Goal: Find specific page/section: Find specific page/section

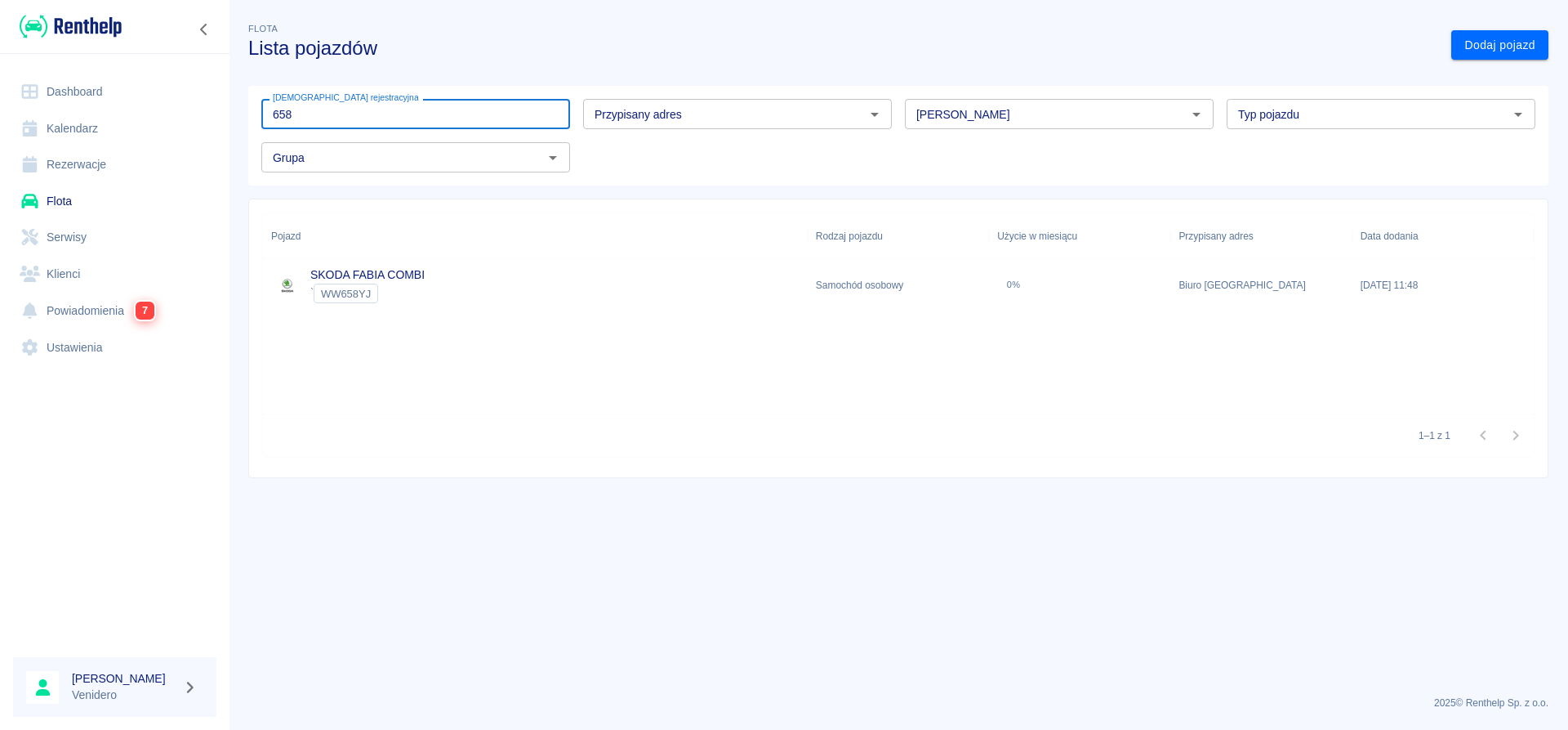
type input "658"
click at [365, 271] on link "SKODA FABIA COMBI" at bounding box center [367, 275] width 114 height 13
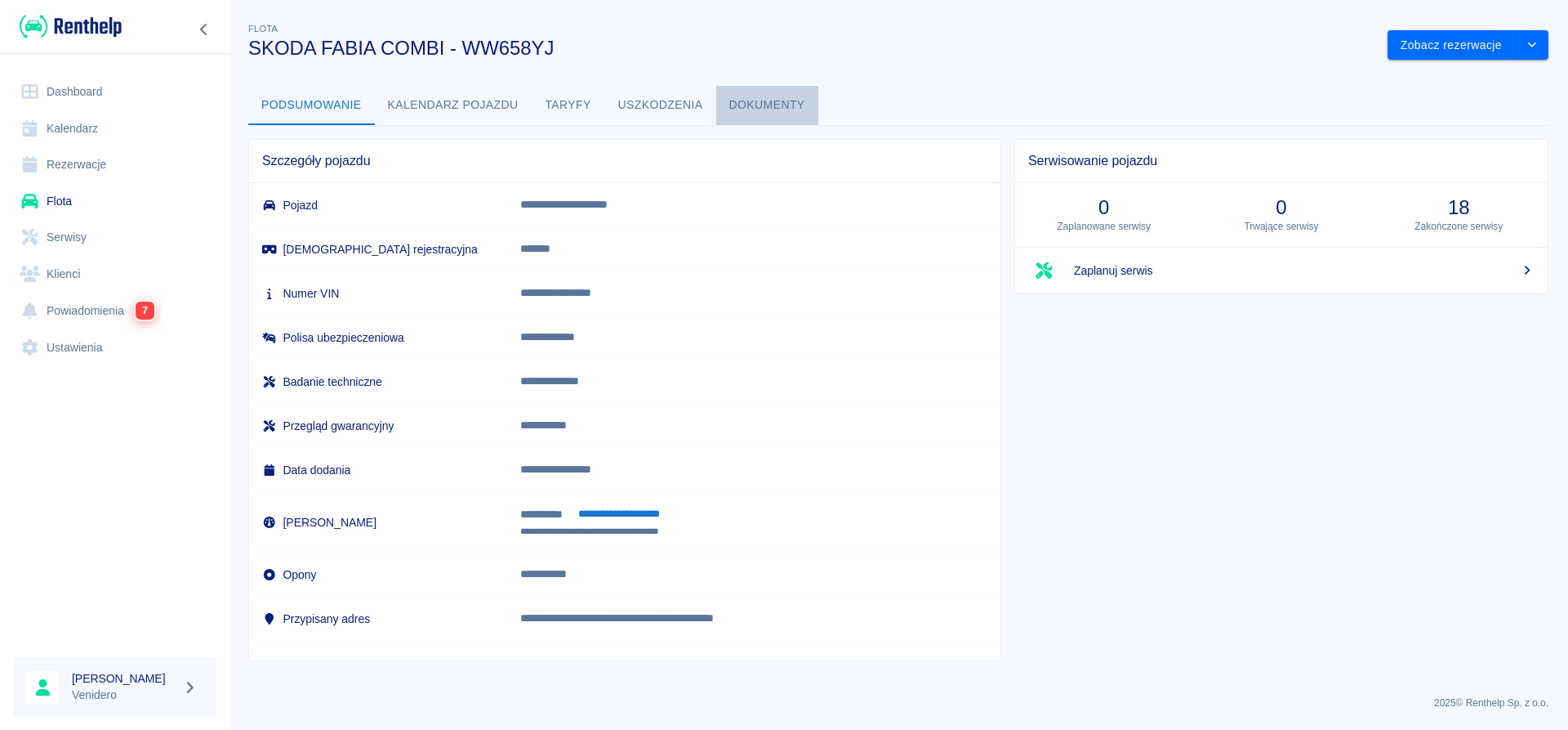
click at [745, 106] on button "Dokumenty" at bounding box center [768, 105] width 102 height 39
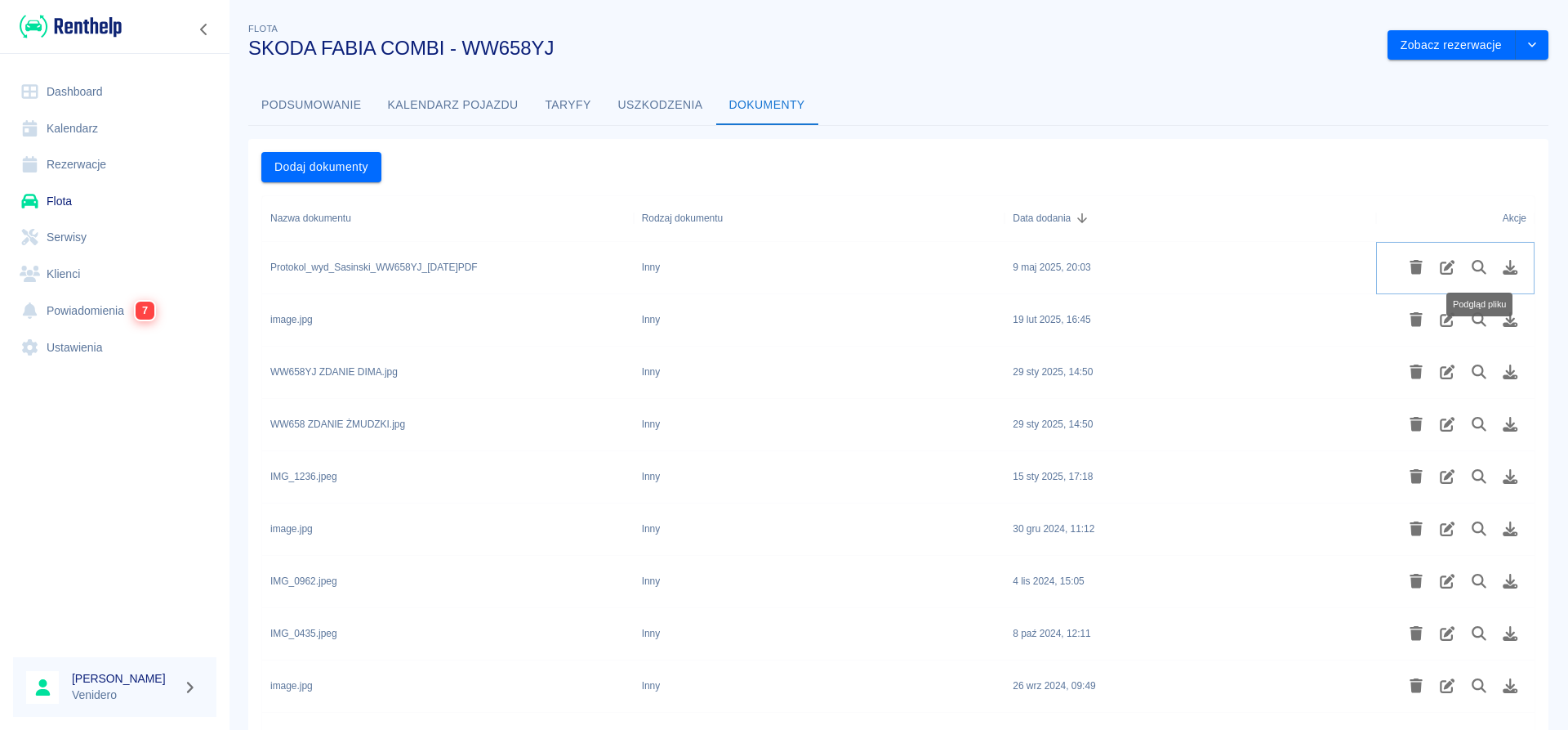
click at [1479, 267] on icon "Podgląd pliku" at bounding box center [1480, 267] width 19 height 15
